Goal: Check status: Check status

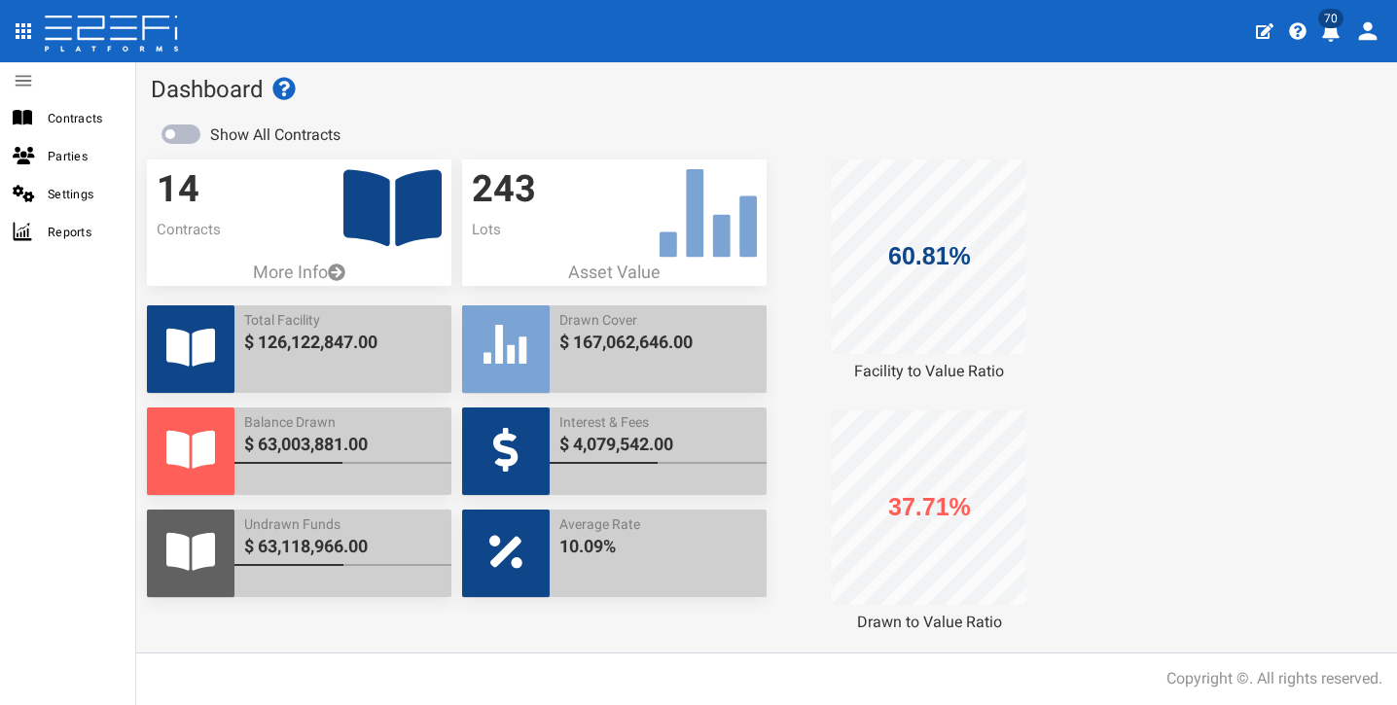
click at [1334, 25] on span "70" at bounding box center [1330, 18] width 25 height 19
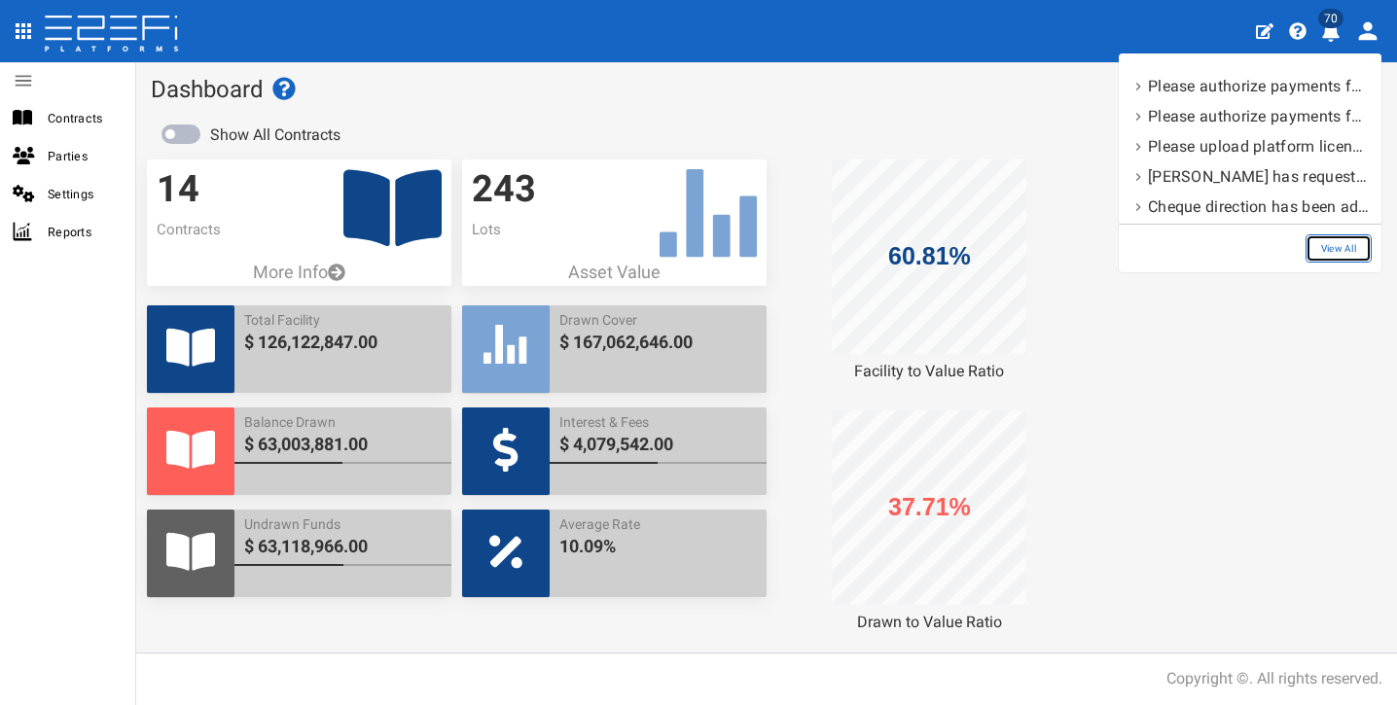
click at [1350, 240] on link "View All" at bounding box center [1338, 248] width 66 height 28
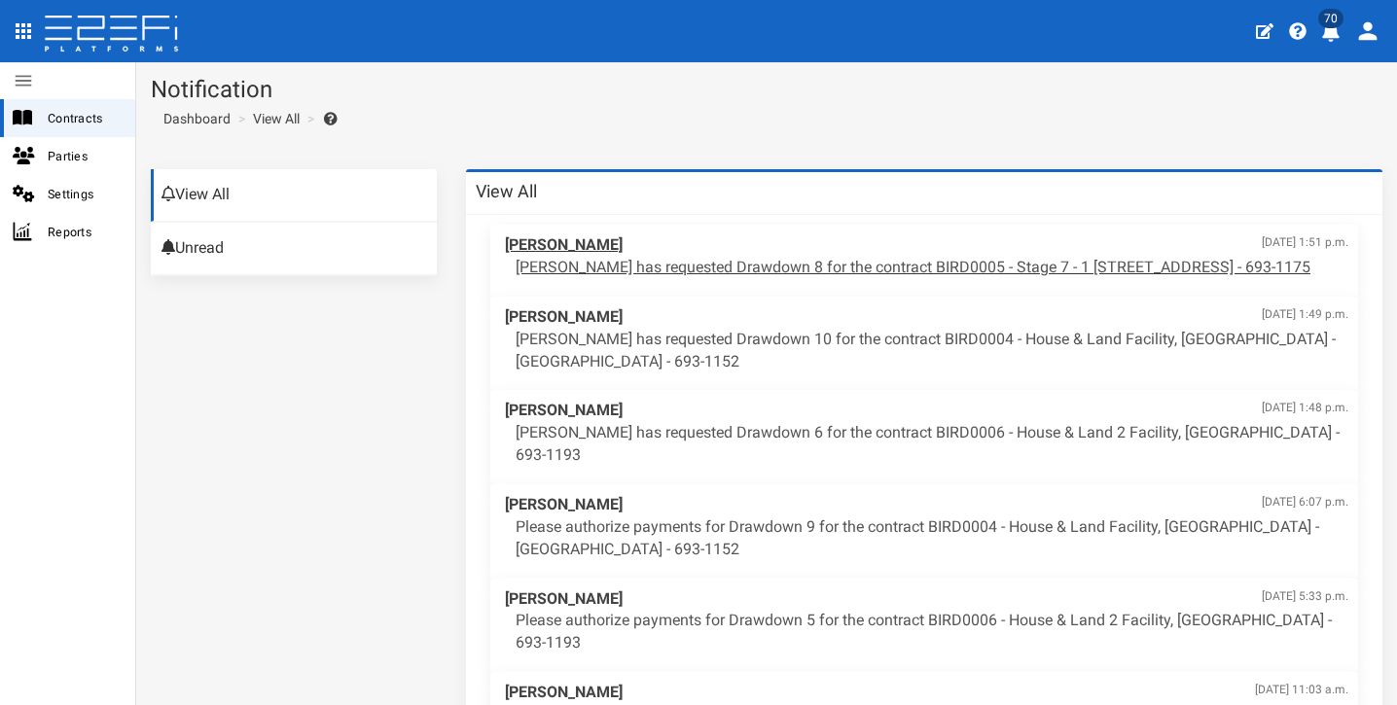
click at [754, 279] on p "Aaron Faull has requested Drawdown 8 for the contract BIRD0005 - Stage 7 - 1 BR…" at bounding box center [931, 268] width 832 height 22
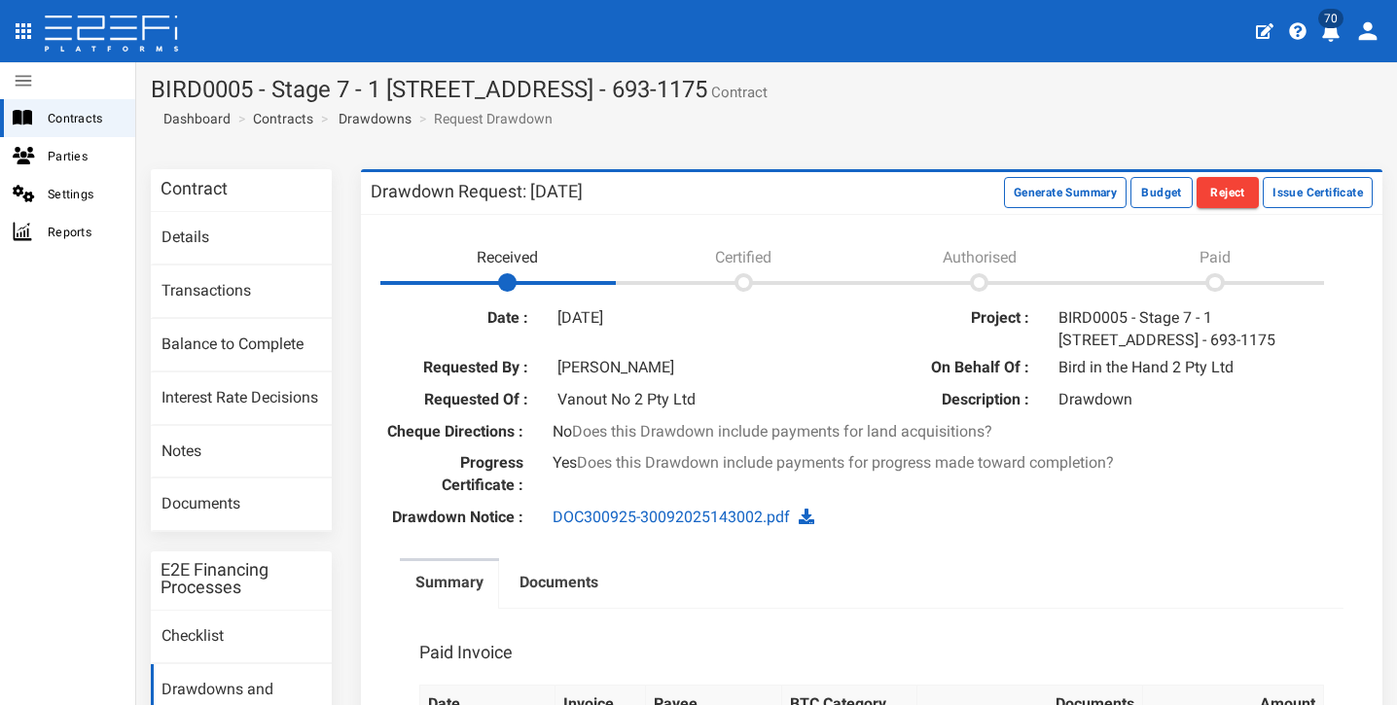
click at [276, 118] on link "Contracts" at bounding box center [283, 118] width 60 height 19
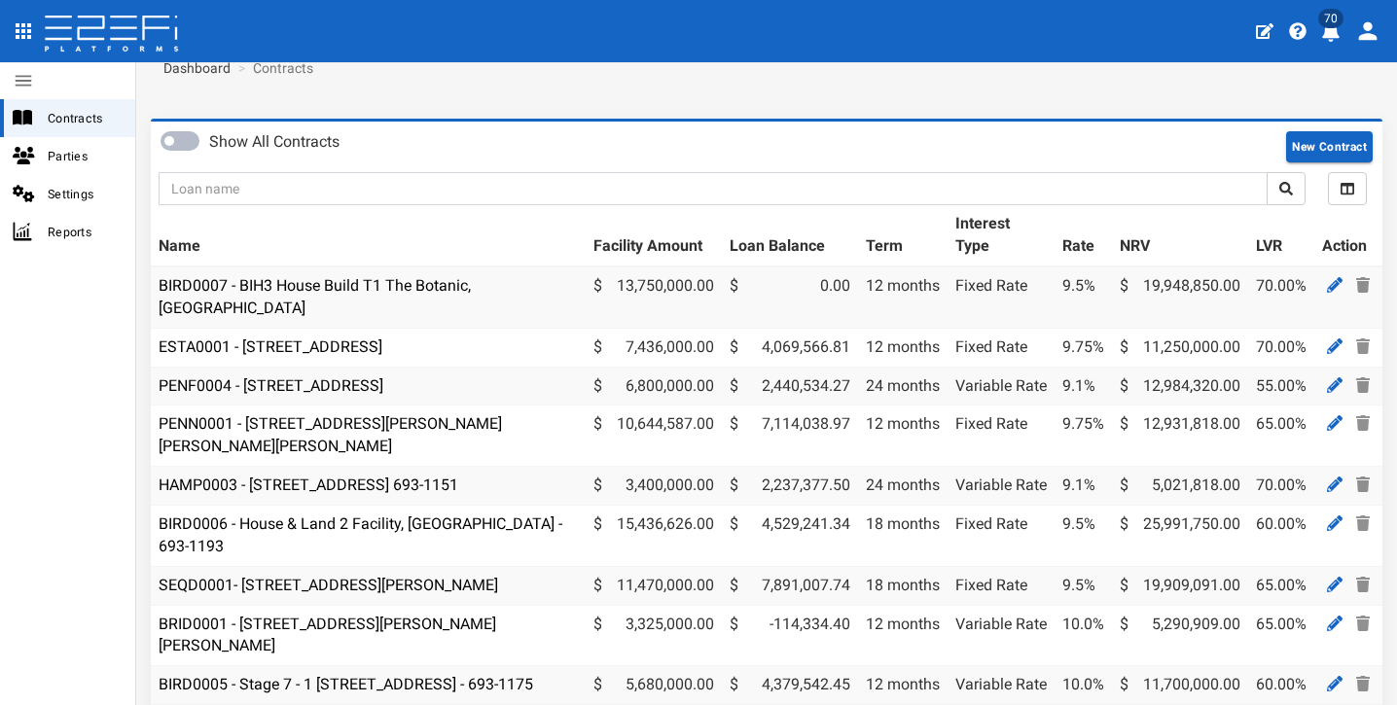
scroll to position [80, 0]
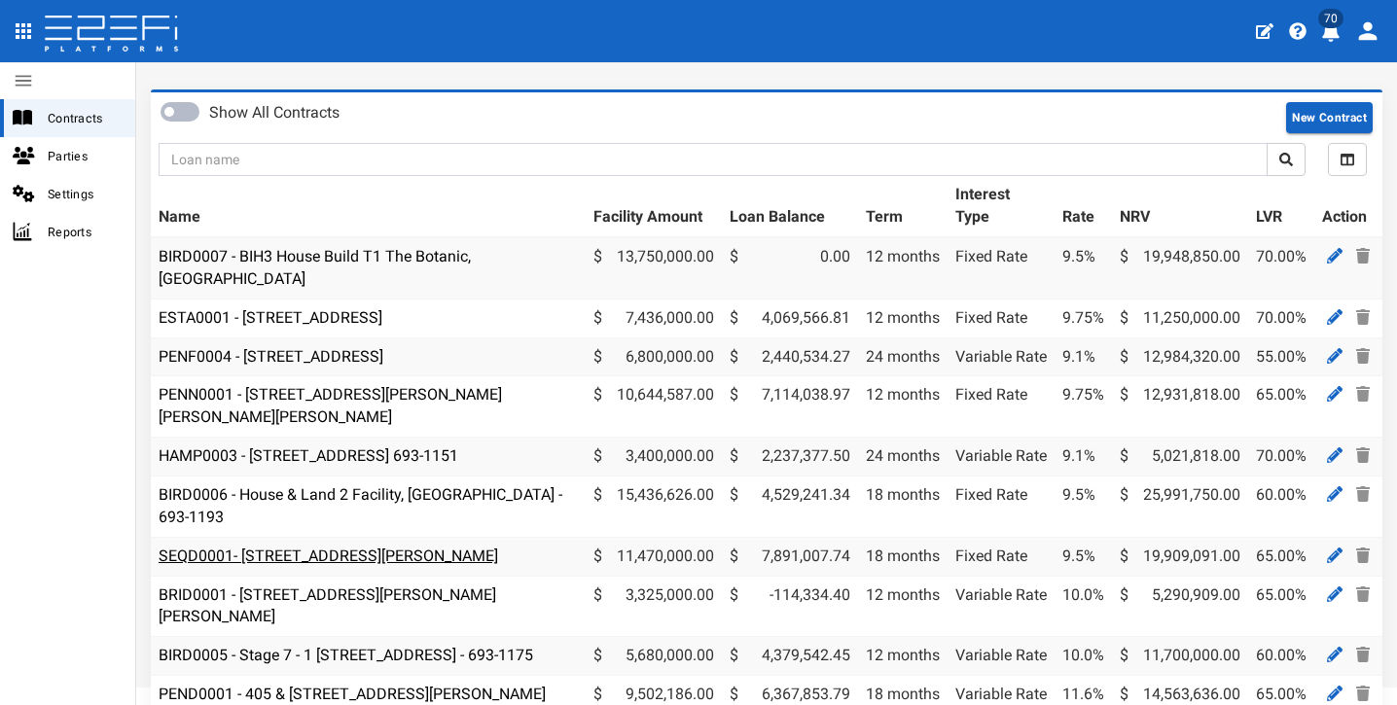
click at [380, 547] on link "SEQD0001- 77 Gaskell Street, Eight Mile Plains - 693-1180" at bounding box center [328, 556] width 339 height 18
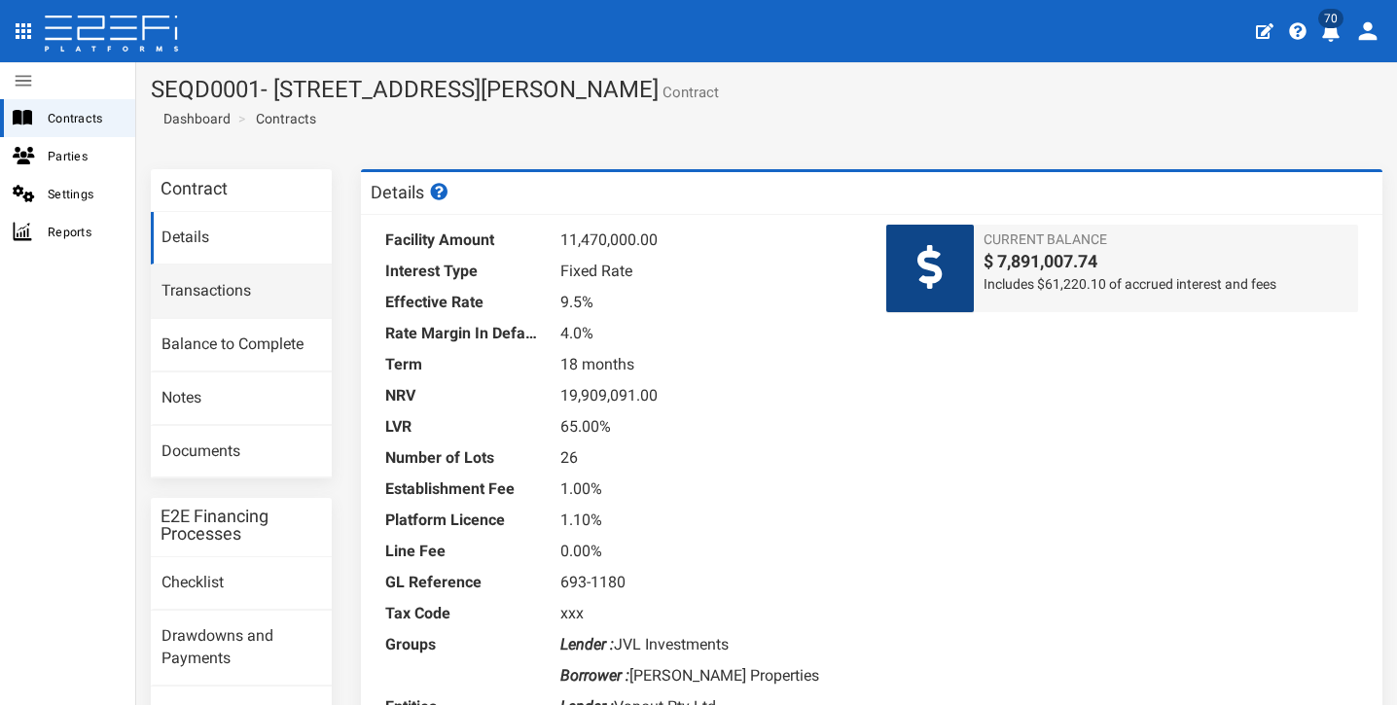
click at [210, 284] on link "Transactions" at bounding box center [241, 292] width 181 height 53
